Goal: Information Seeking & Learning: Find specific fact

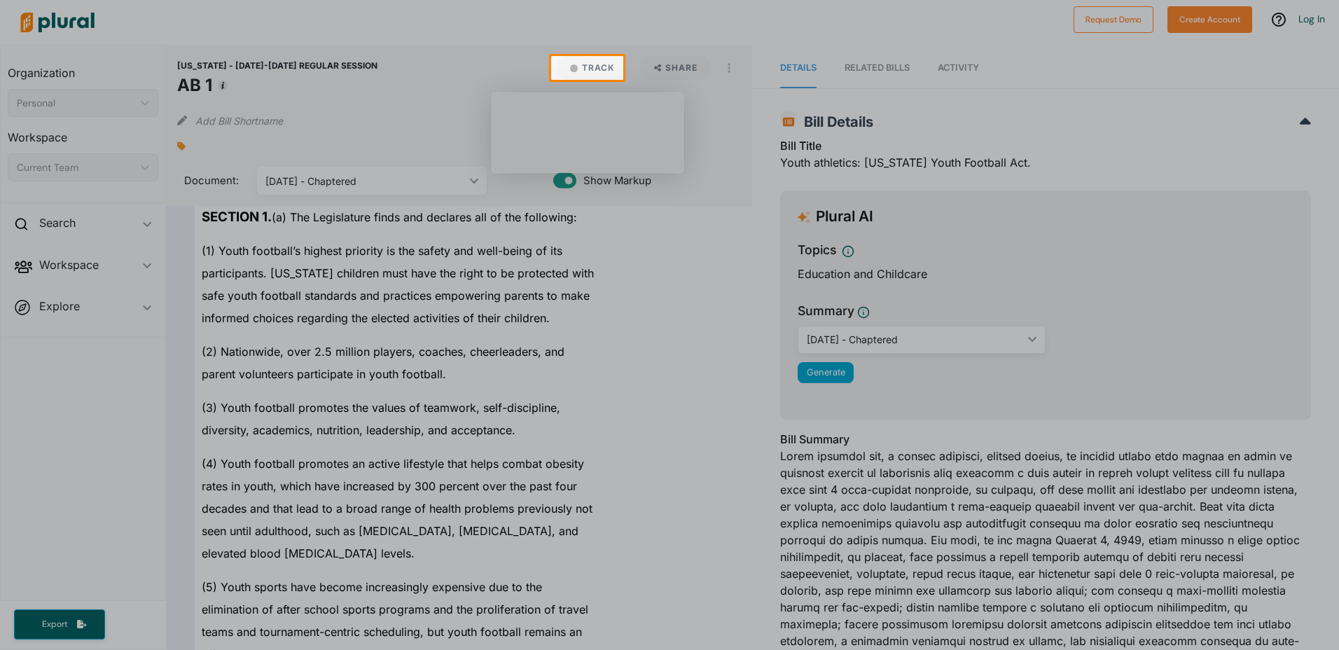
click at [554, 182] on div at bounding box center [669, 365] width 1339 height 570
click at [47, 223] on div at bounding box center [669, 369] width 1339 height 562
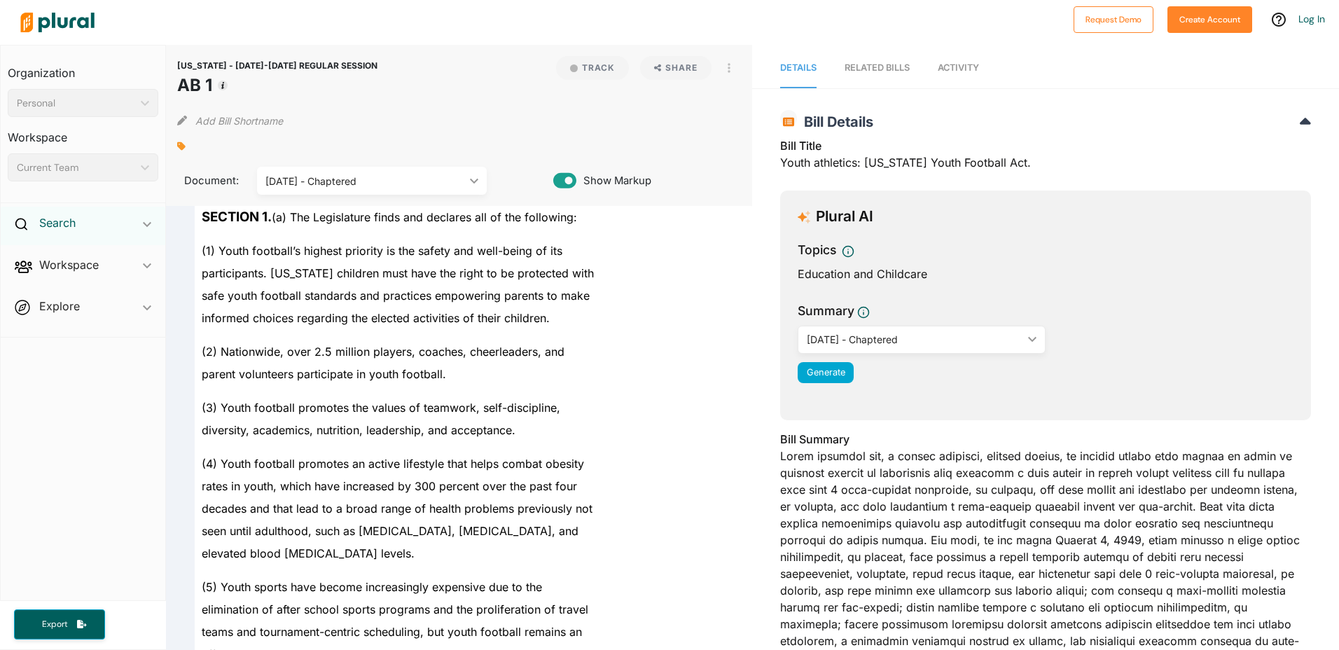
click at [41, 223] on h2 "Search" at bounding box center [57, 222] width 36 height 15
click at [23, 227] on icon at bounding box center [21, 224] width 13 height 13
click at [52, 219] on h2 "Search" at bounding box center [57, 222] width 36 height 15
click at [52, 220] on h2 "Search" at bounding box center [57, 222] width 36 height 15
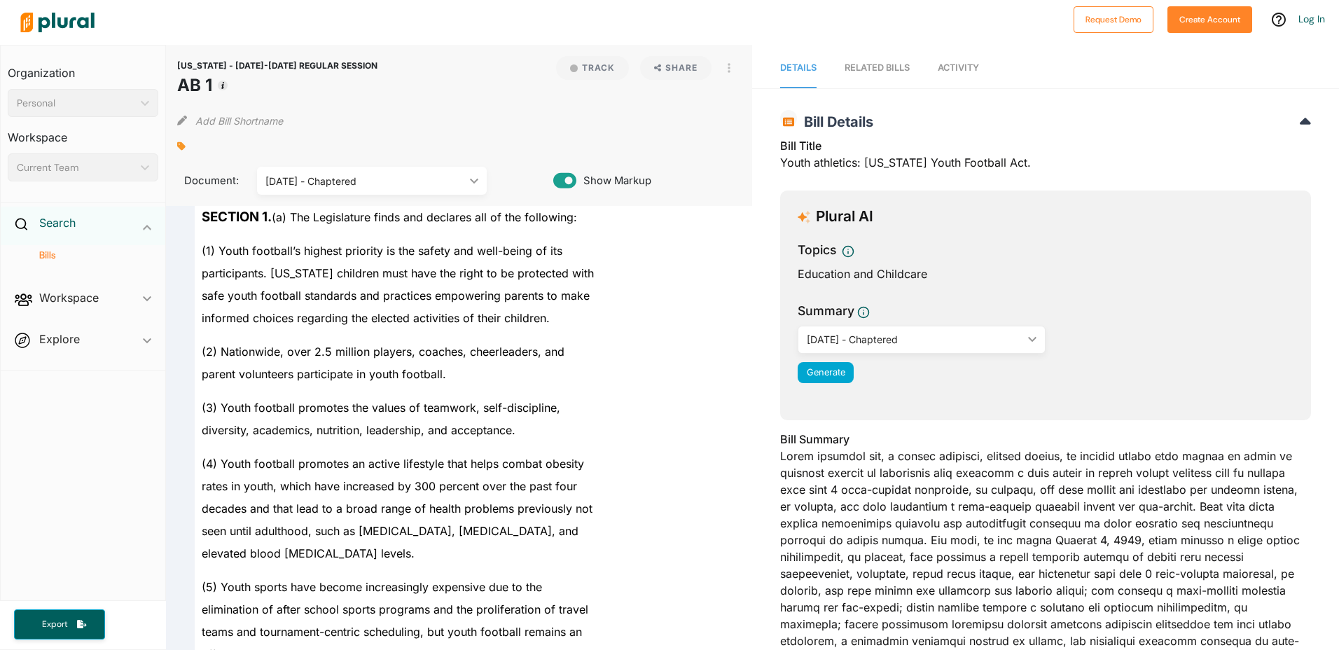
click at [52, 219] on h2 "Search" at bounding box center [57, 222] width 36 height 15
drag, startPoint x: 1327, startPoint y: 81, endPoint x: 1327, endPoint y: 103, distance: 22.4
click at [1327, 103] on div "Details RELATED BILLS Activity [US_STATE] - [DATE]-[DATE] REGULAR SESSION AB 1 …" at bounding box center [1045, 562] width 587 height 1035
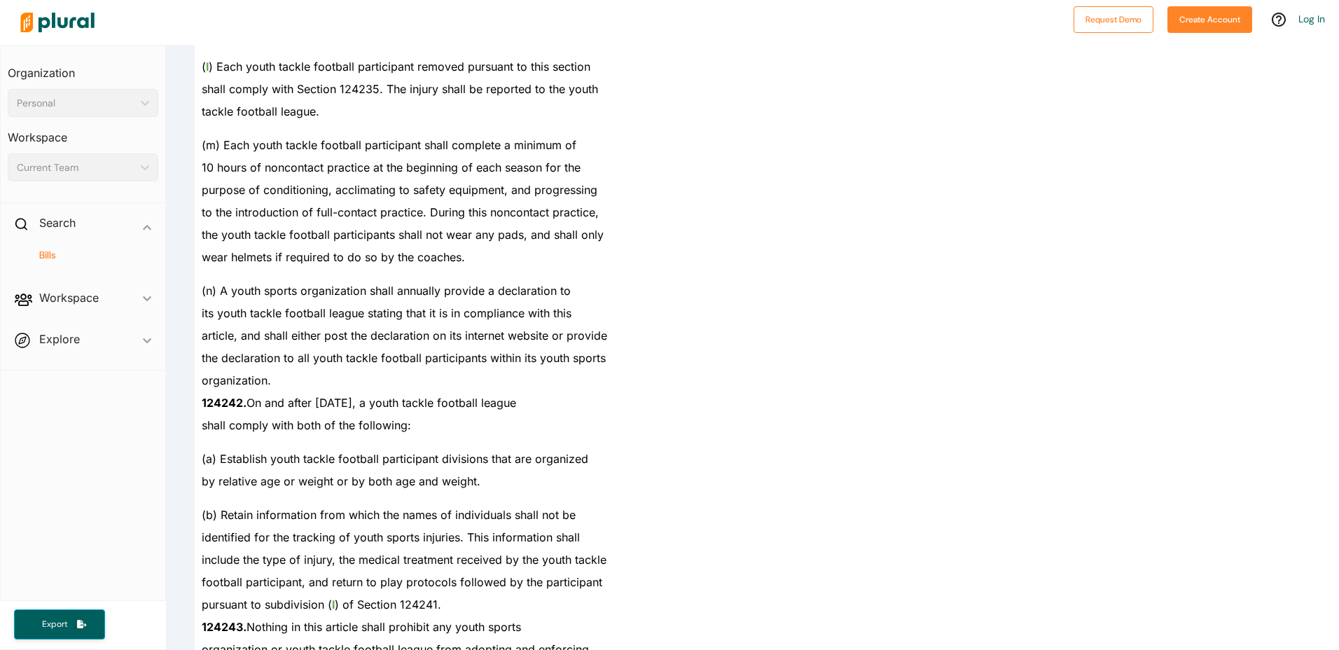
scroll to position [4246, 0]
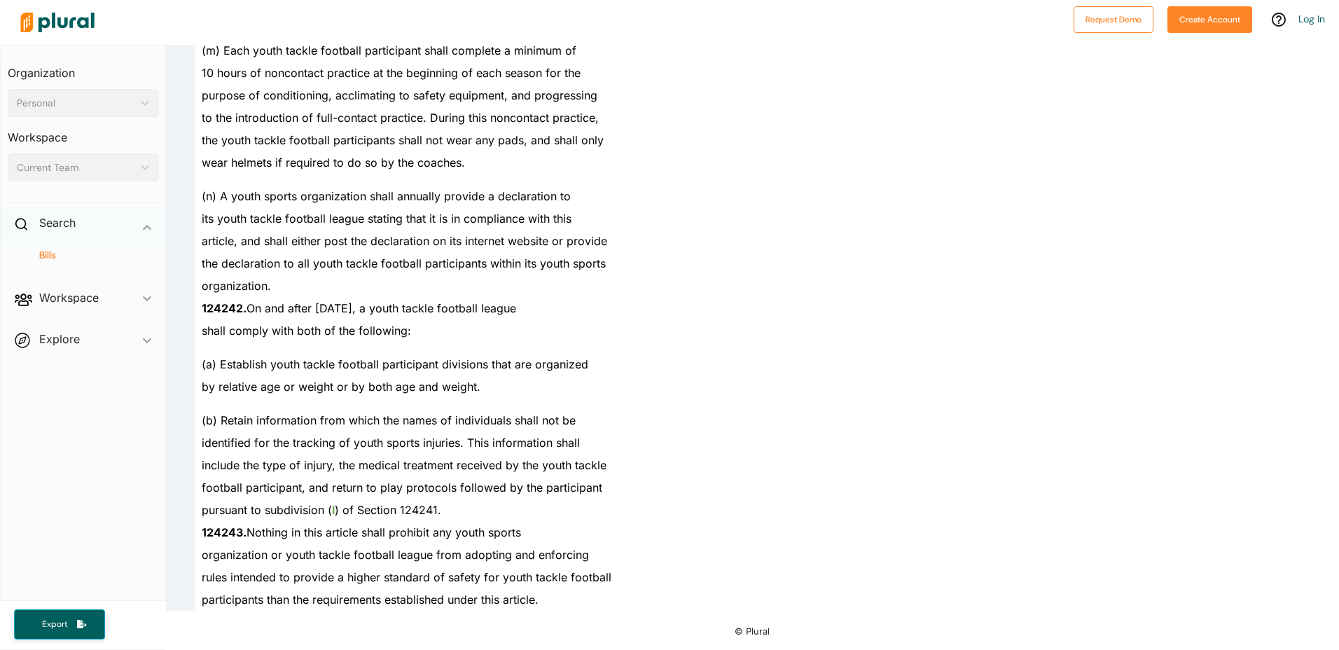
click at [32, 225] on div "Search ic_keyboard_arrow_down" at bounding box center [83, 226] width 165 height 38
click at [33, 225] on div "Search ic_keyboard_arrow_down" at bounding box center [83, 226] width 165 height 38
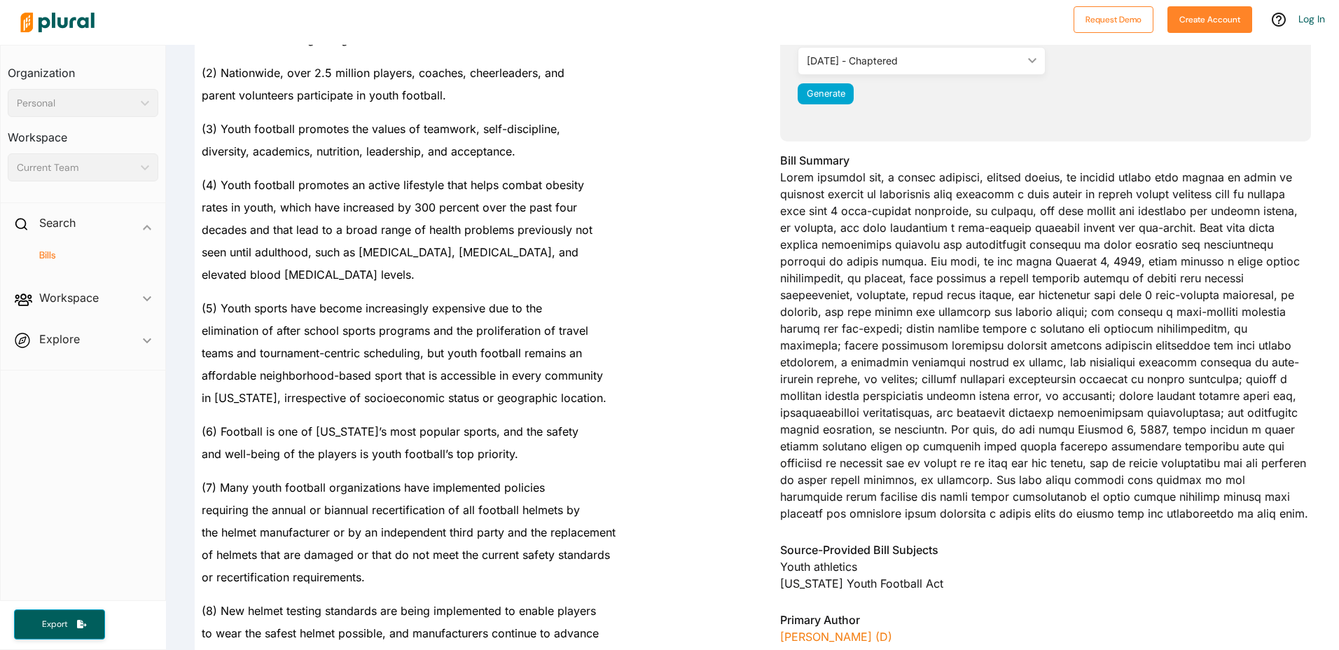
scroll to position [0, 0]
